Goal: Task Accomplishment & Management: Complete application form

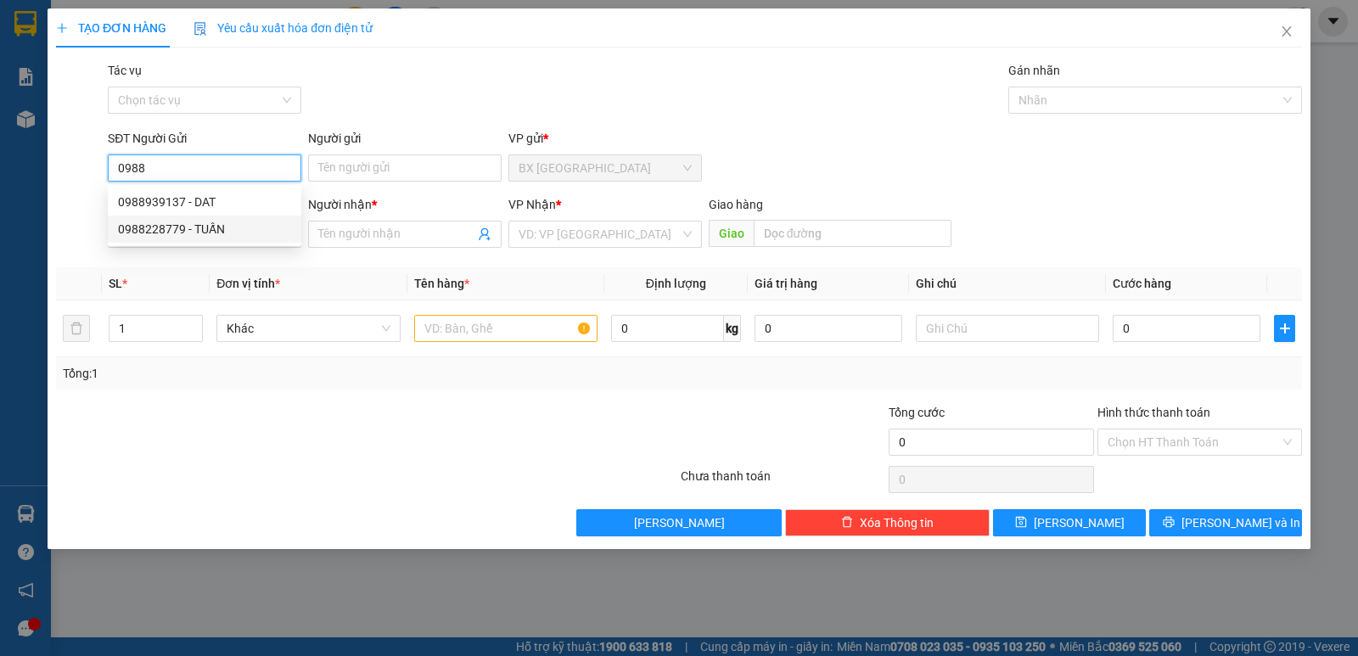
click at [210, 218] on div "0988228779 - TUẤN" at bounding box center [205, 229] width 194 height 27
type input "0988228779"
type input "TUẤN"
type input "0353258085"
type input "HỮU"
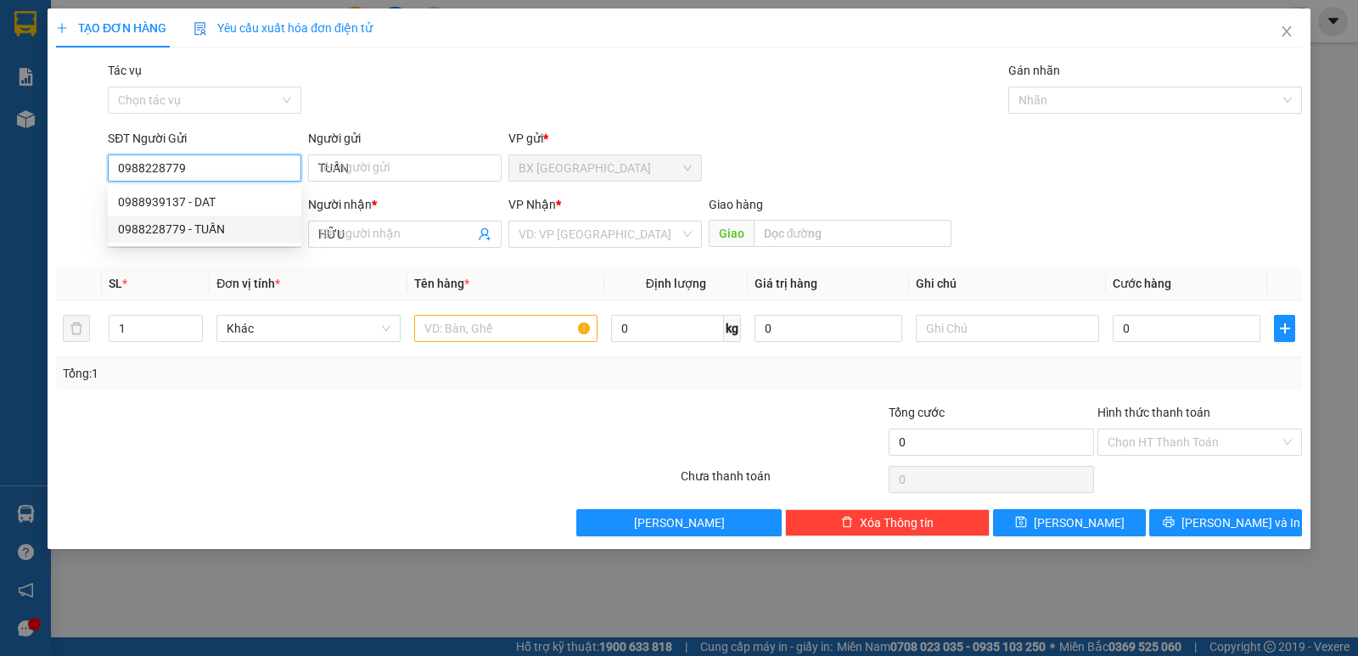
type input "60.000"
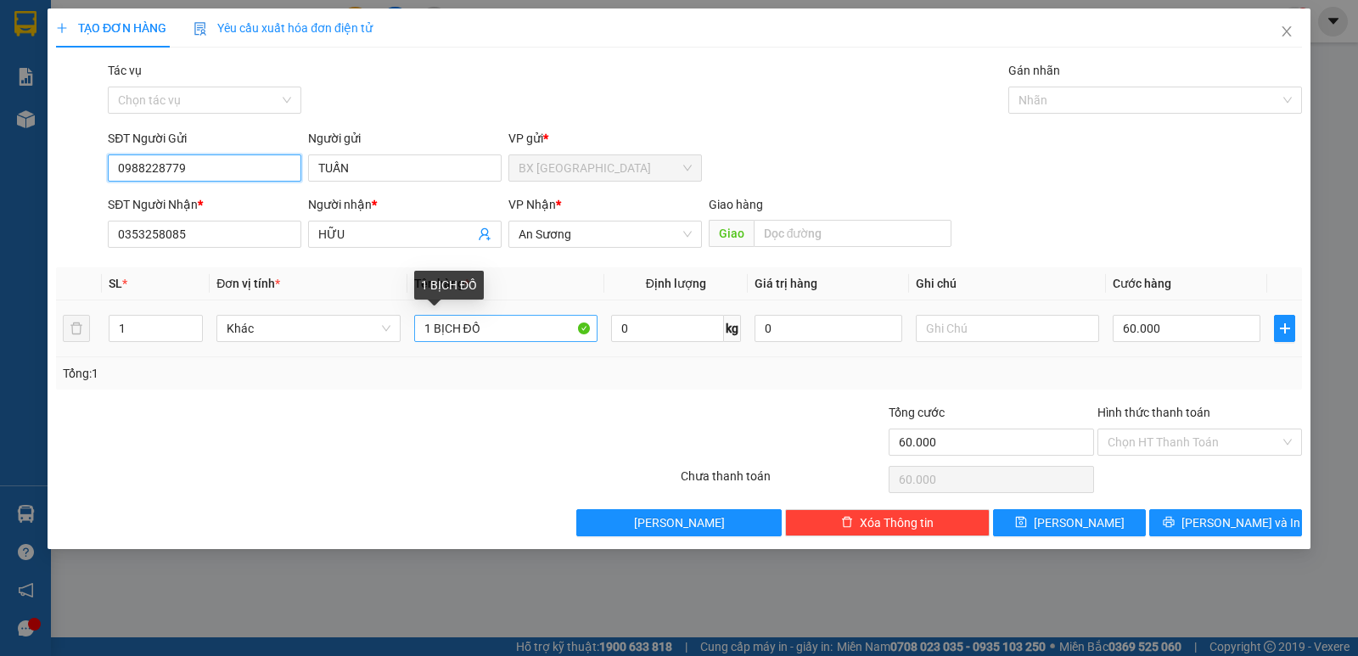
type input "0988228779"
click at [458, 323] on input "1 BỊCH ĐỒ" at bounding box center [505, 328] width 183 height 27
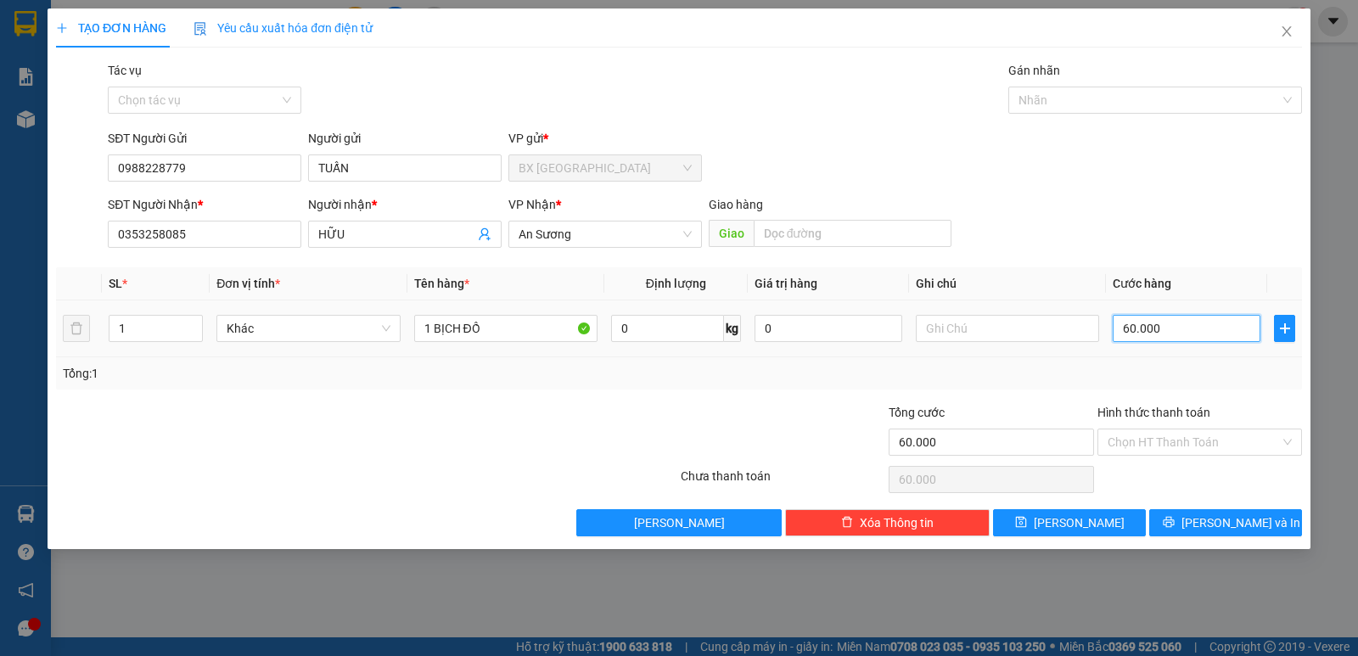
click at [1153, 330] on input "60.000" at bounding box center [1187, 328] width 148 height 27
type input "3"
type input "30"
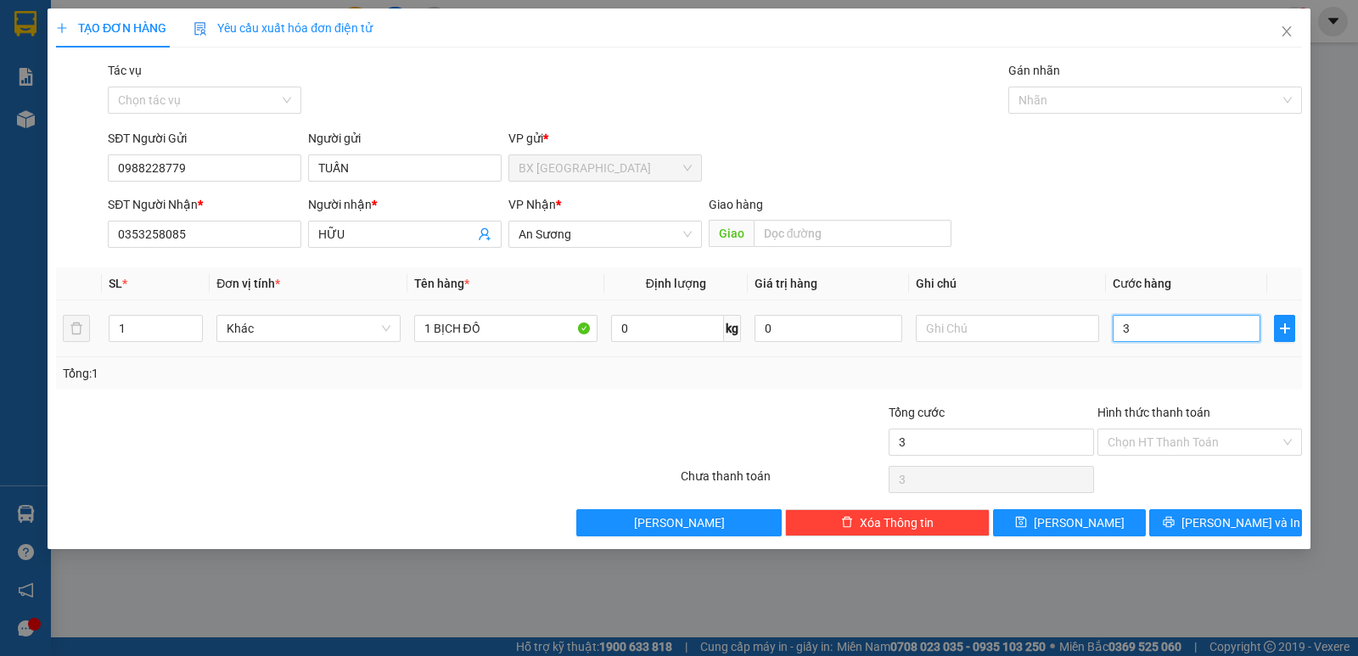
type input "30"
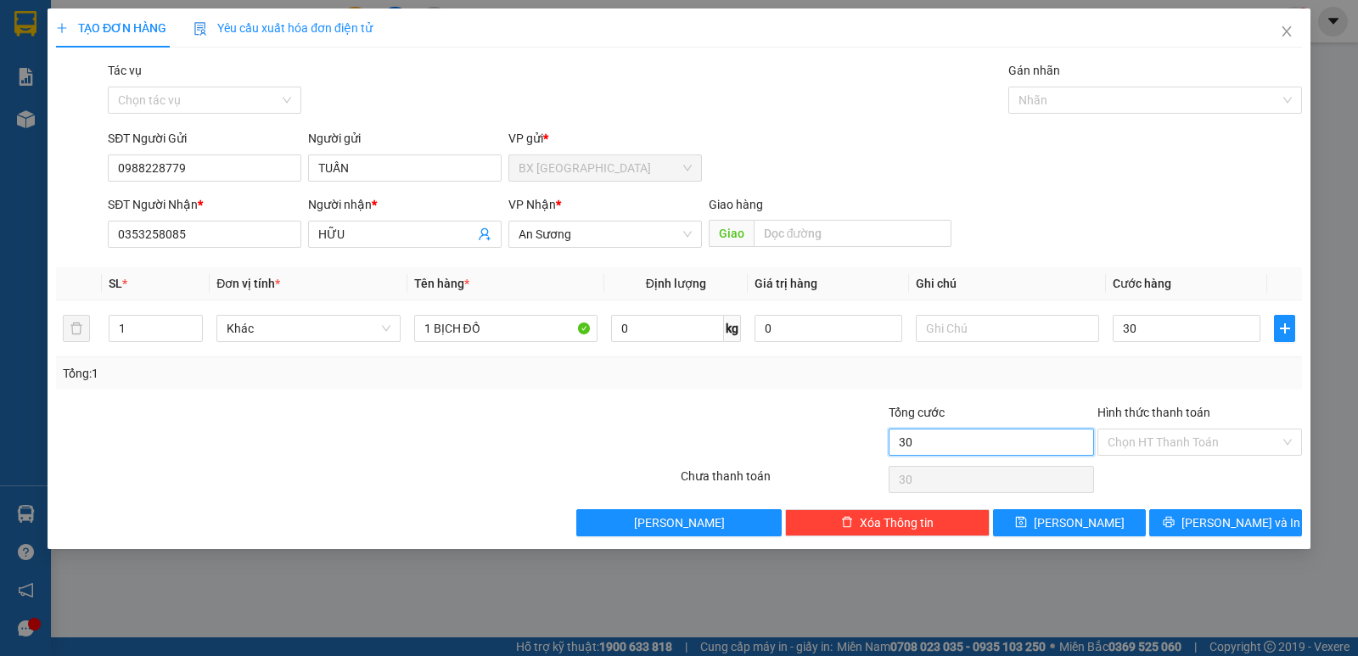
click at [1004, 443] on input "30" at bounding box center [991, 442] width 205 height 27
type input "30.000"
click at [1203, 437] on input "Hình thức thanh toán" at bounding box center [1194, 441] width 172 height 25
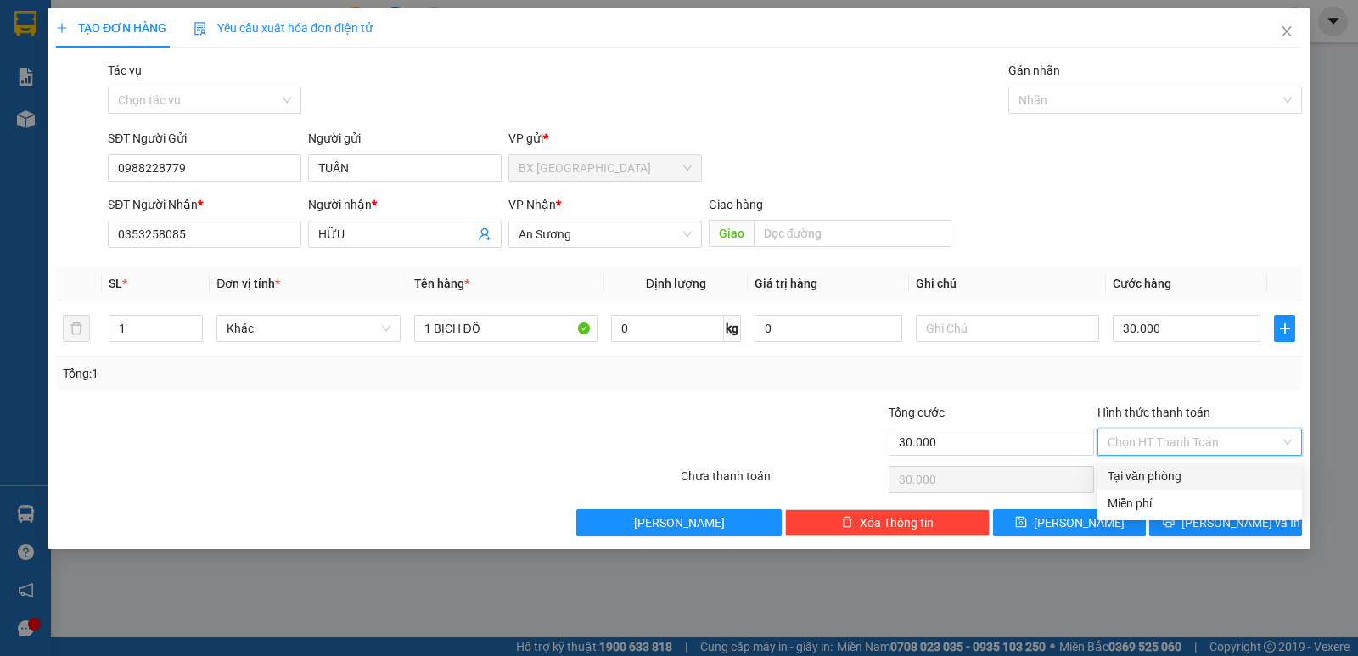
click at [1195, 477] on div "Tại văn phòng" at bounding box center [1200, 476] width 184 height 19
type input "0"
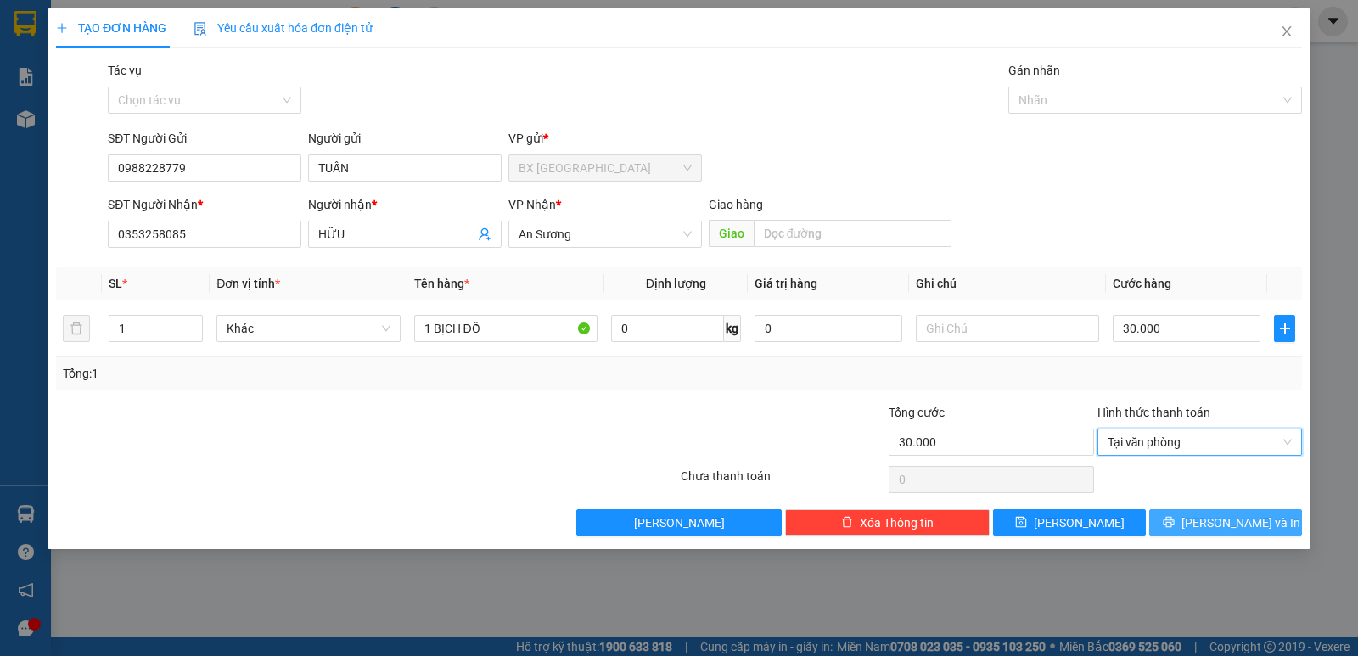
click at [1220, 525] on span "[PERSON_NAME] và In" at bounding box center [1240, 522] width 119 height 19
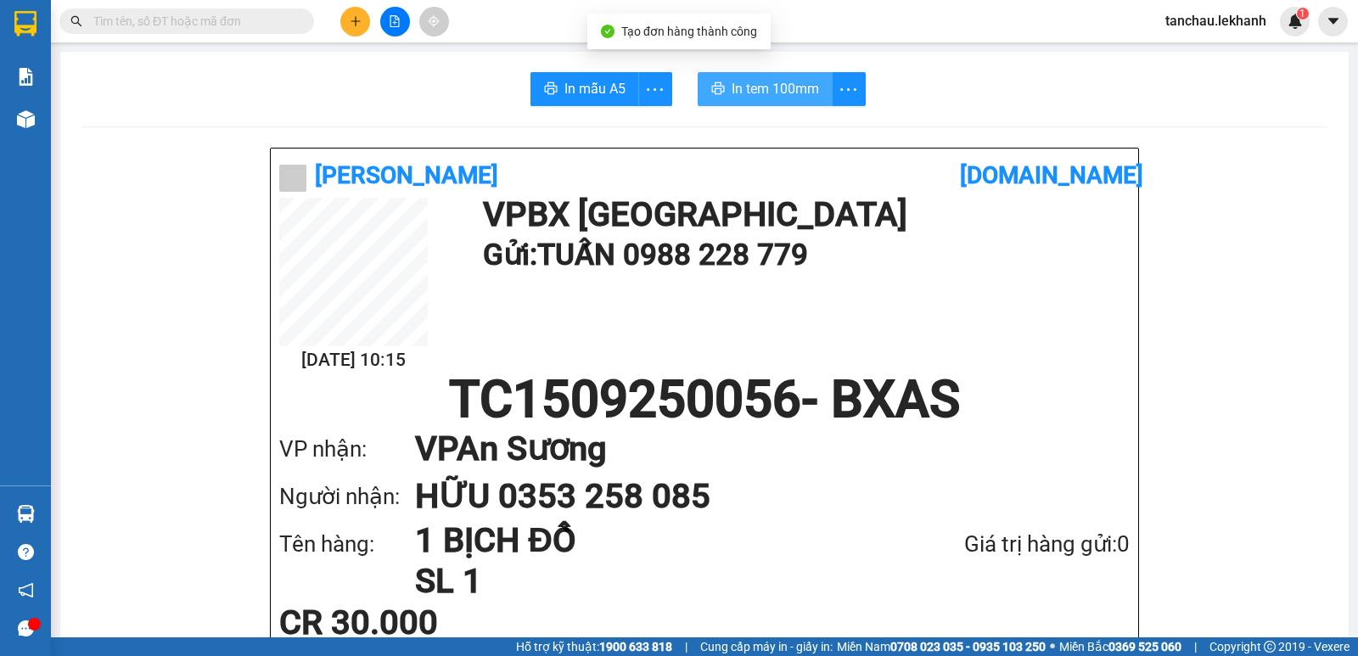
click at [732, 81] on span "In tem 100mm" at bounding box center [775, 88] width 87 height 21
